Goal: Task Accomplishment & Management: Manage account settings

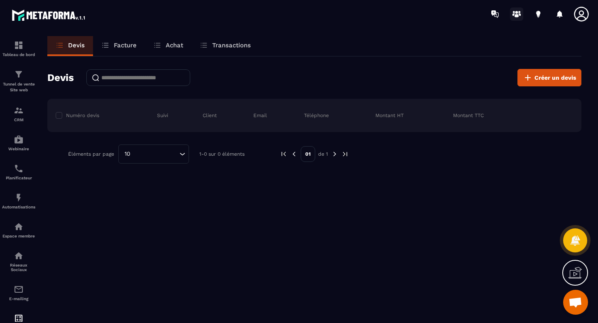
click at [519, 15] on icon at bounding box center [516, 13] width 13 height 13
click at [16, 56] on p "Tableau de bord" at bounding box center [18, 54] width 33 height 5
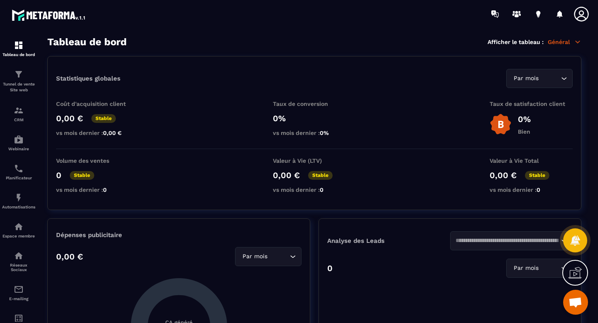
click at [575, 42] on icon at bounding box center [577, 41] width 7 height 7
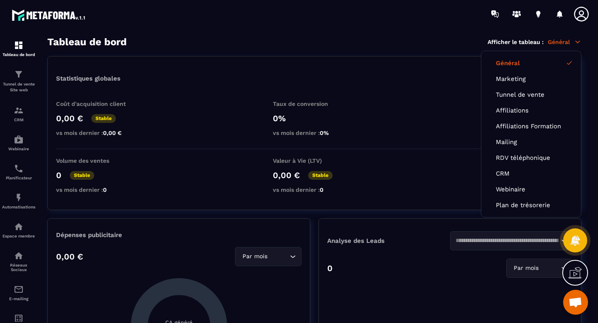
click at [575, 42] on icon at bounding box center [577, 41] width 7 height 7
click at [25, 80] on div "Tunnel de vente Site web" at bounding box center [18, 81] width 33 height 24
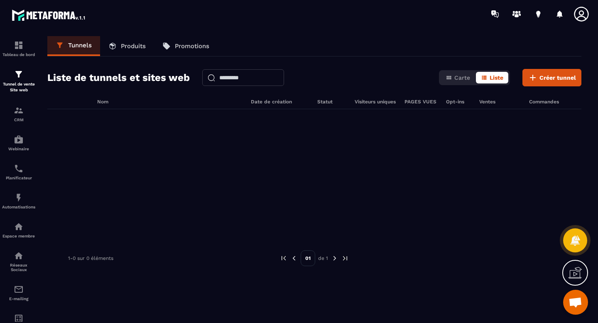
click at [584, 10] on icon at bounding box center [581, 14] width 17 height 17
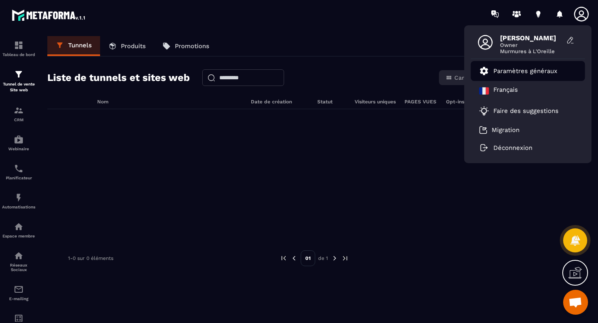
click at [524, 65] on li "Paramètres généraux" at bounding box center [528, 71] width 114 height 20
click at [509, 66] on link "Paramètres généraux" at bounding box center [518, 71] width 78 height 10
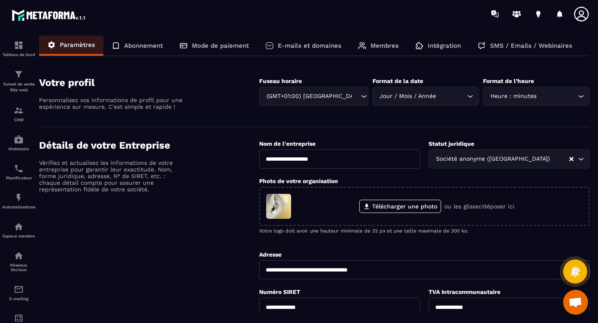
click at [152, 46] on p "Abonnement" at bounding box center [143, 45] width 39 height 7
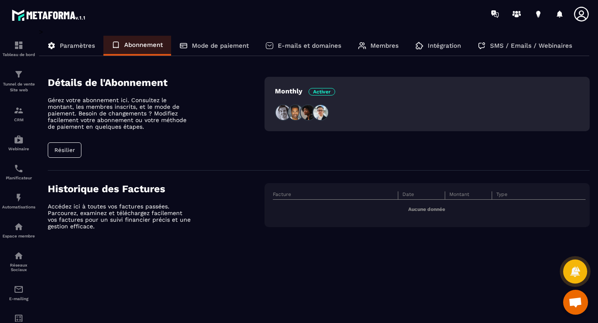
click at [213, 45] on p "Mode de paiement" at bounding box center [220, 45] width 57 height 7
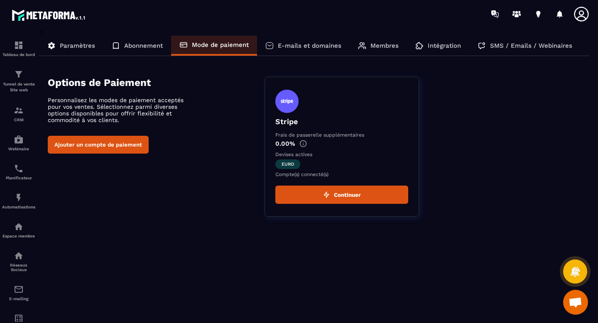
click at [292, 42] on p "E-mails et domaines" at bounding box center [310, 45] width 64 height 7
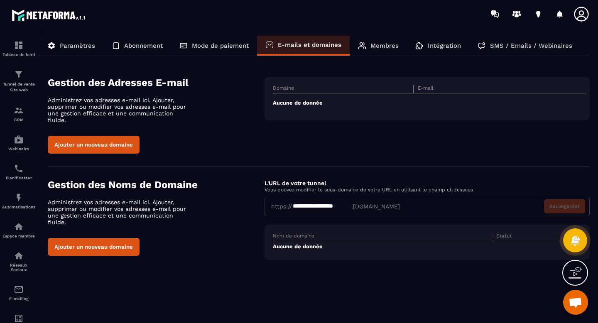
click at [377, 50] on div "Membres" at bounding box center [378, 46] width 57 height 20
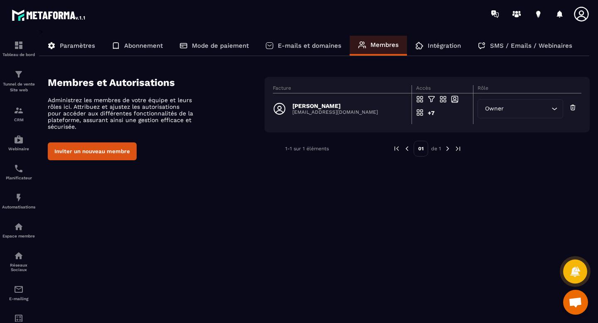
click at [439, 44] on p "Intégration" at bounding box center [444, 45] width 33 height 7
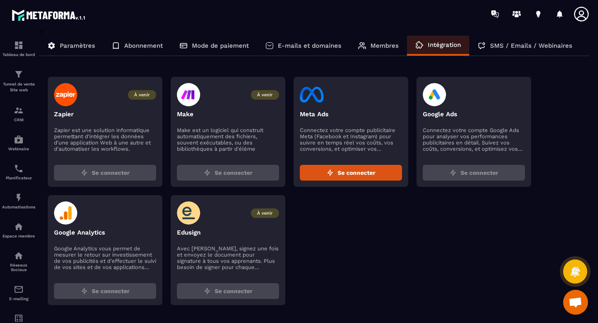
click at [531, 45] on p "SMS / Emails / Webinaires" at bounding box center [531, 45] width 82 height 7
